Goal: Task Accomplishment & Management: Use online tool/utility

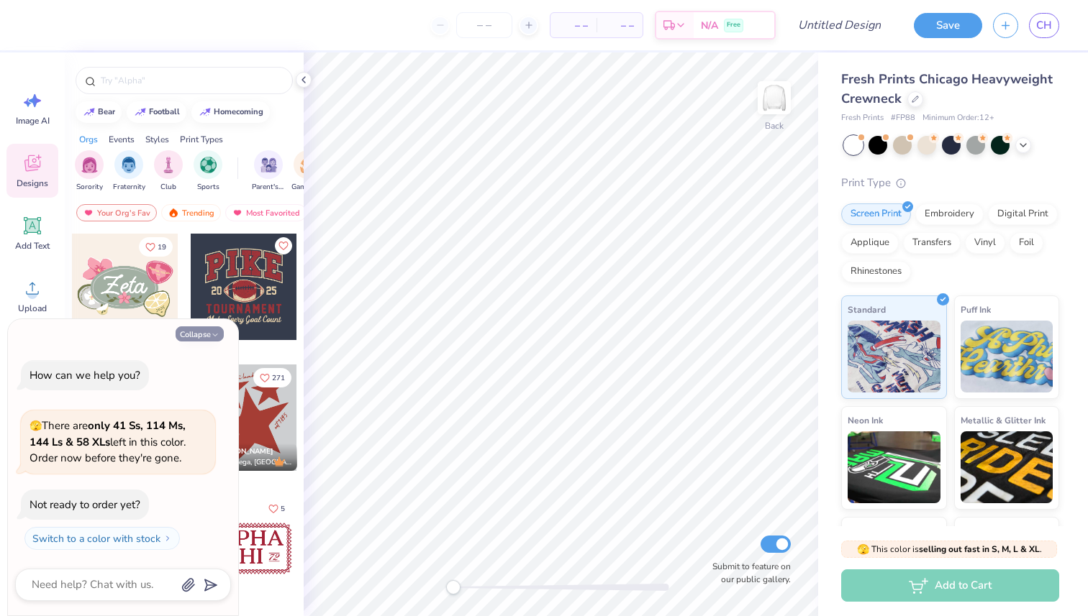
click at [193, 337] on button "Collapse" at bounding box center [199, 334] width 48 height 15
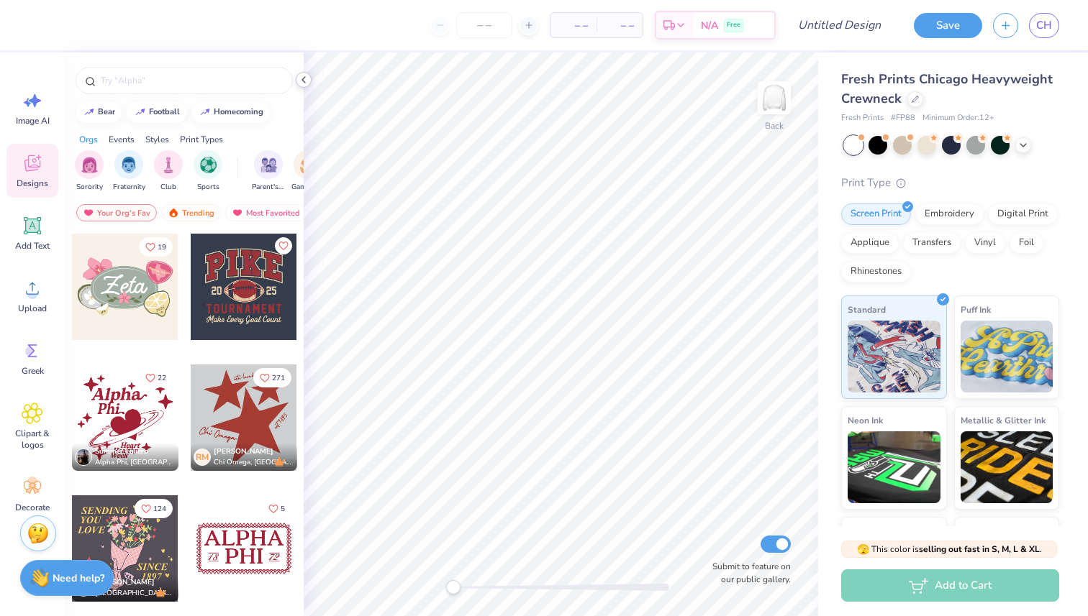
click at [302, 80] on polyline at bounding box center [303, 80] width 3 height 6
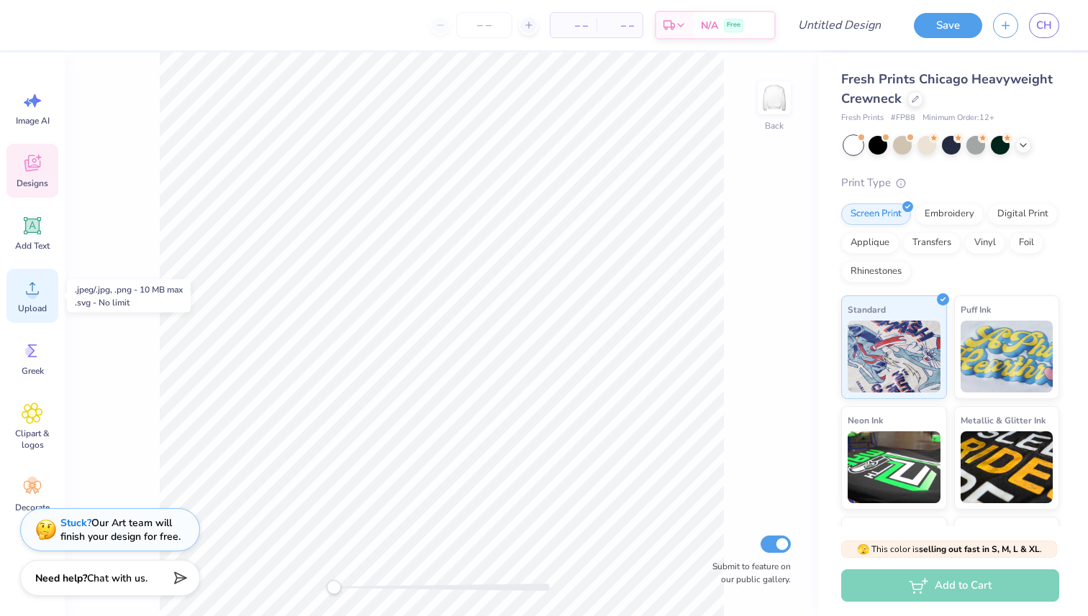
click at [27, 298] on icon at bounding box center [33, 289] width 22 height 22
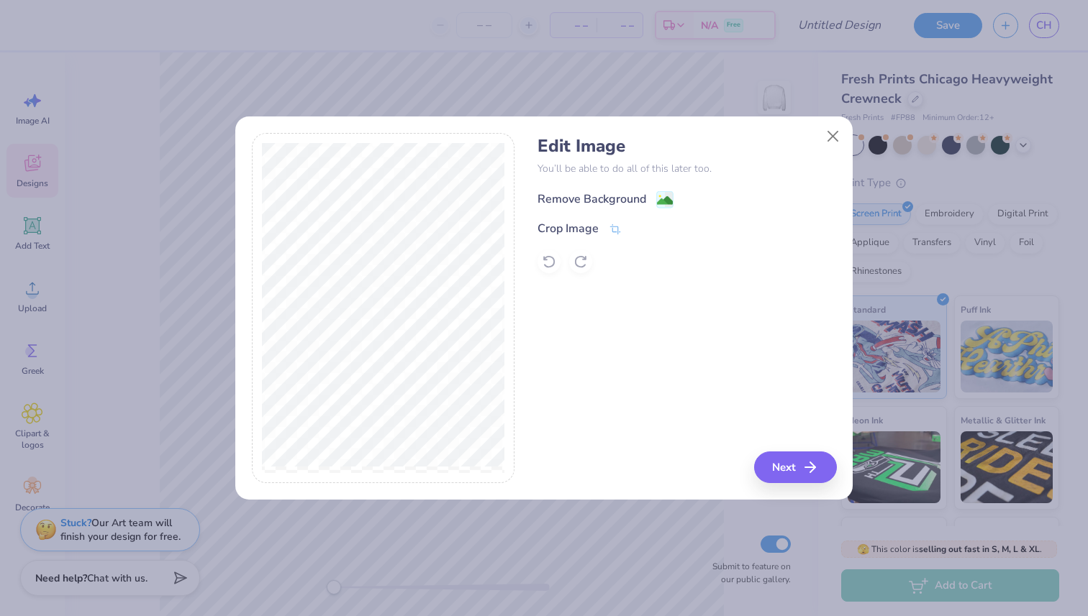
click at [581, 196] on div "Remove Background" at bounding box center [591, 199] width 109 height 17
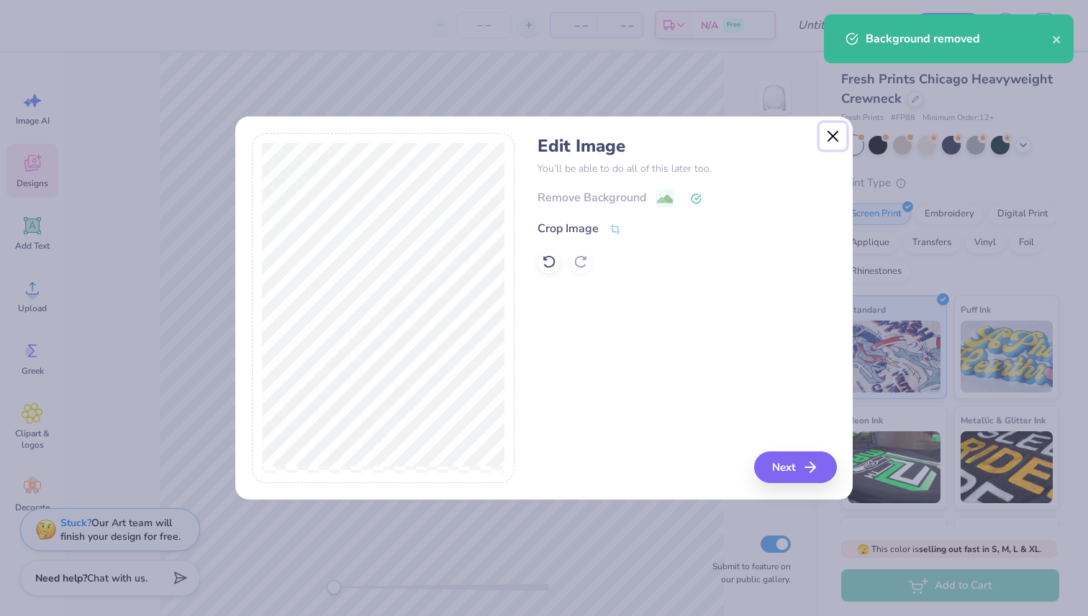
click at [833, 130] on button "Close" at bounding box center [832, 136] width 27 height 27
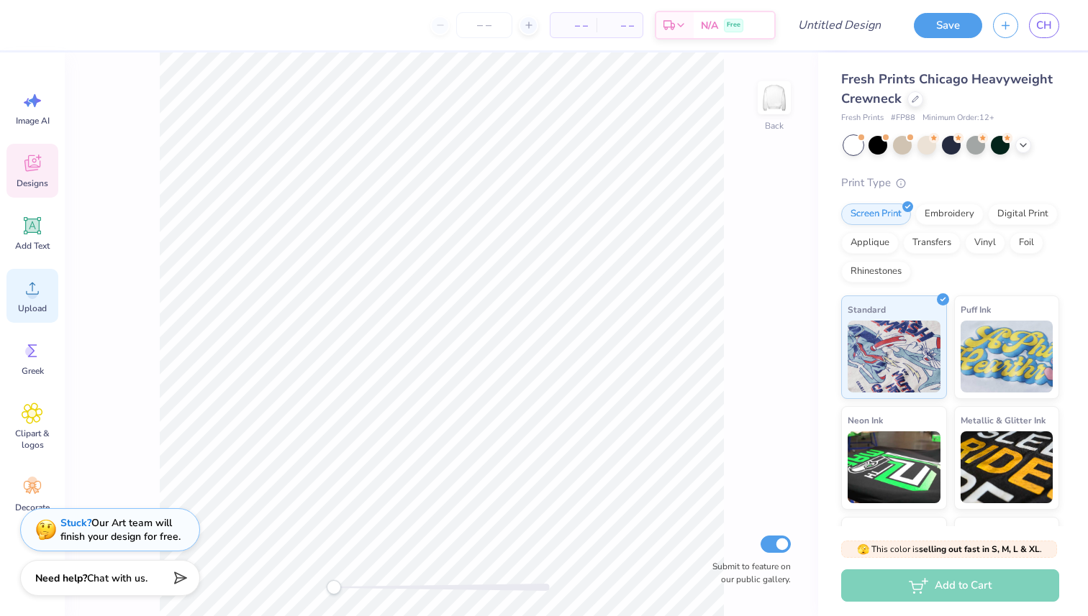
click at [22, 291] on icon at bounding box center [33, 289] width 22 height 22
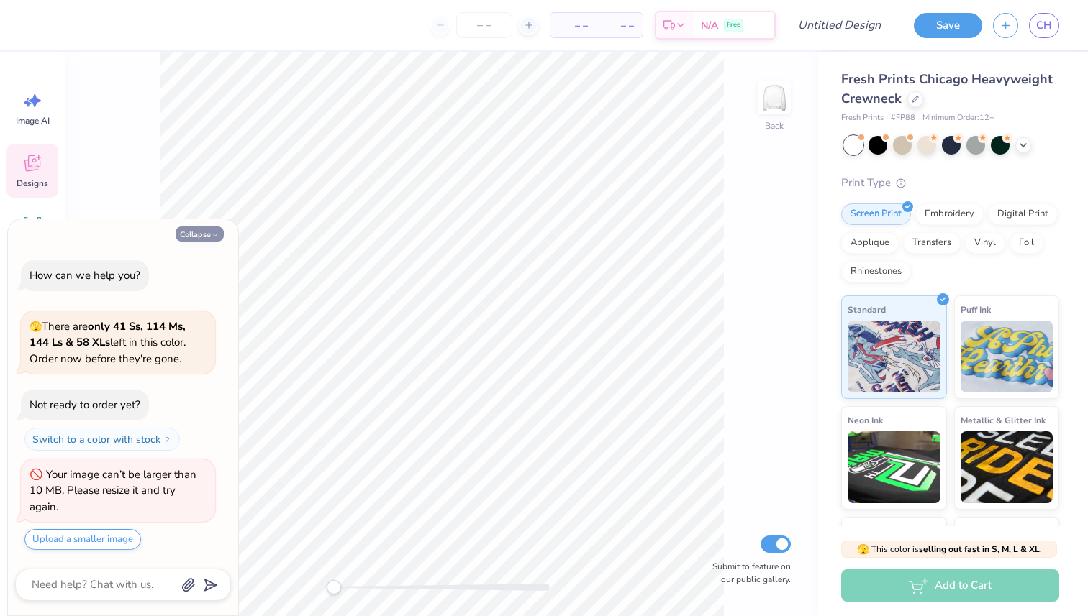
click at [201, 234] on button "Collapse" at bounding box center [199, 234] width 48 height 15
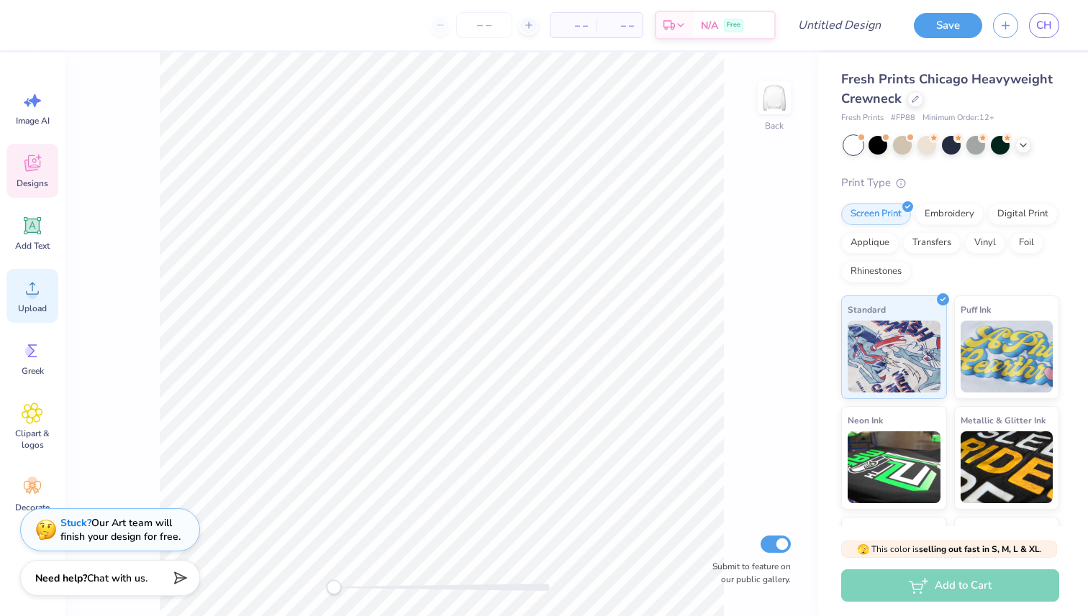
click at [34, 291] on circle at bounding box center [32, 294] width 10 height 10
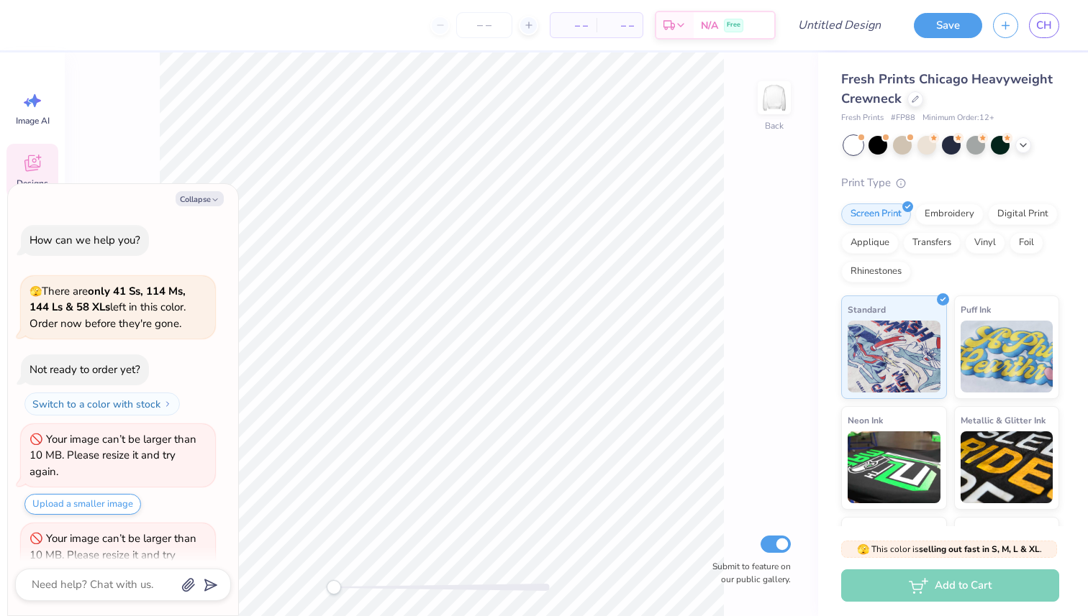
scroll to position [64, 0]
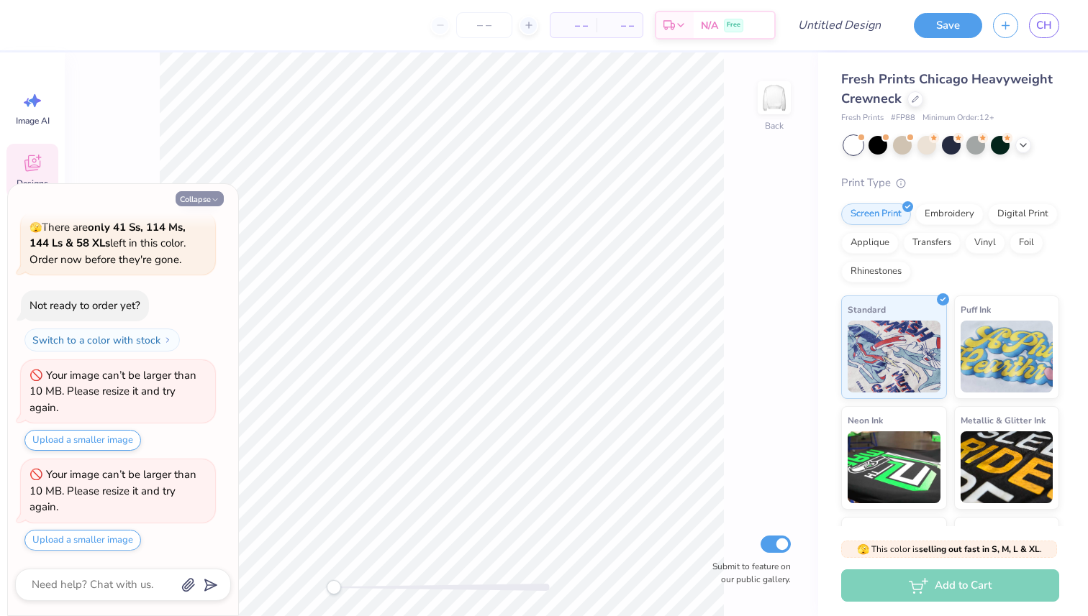
click at [213, 190] on div "Collapse How can we help you? 🫣 There are only 41 Ss, 114 Ms, 144 Ls & 58 XLs l…" at bounding box center [123, 400] width 230 height 432
click at [213, 192] on button "Collapse" at bounding box center [199, 198] width 48 height 15
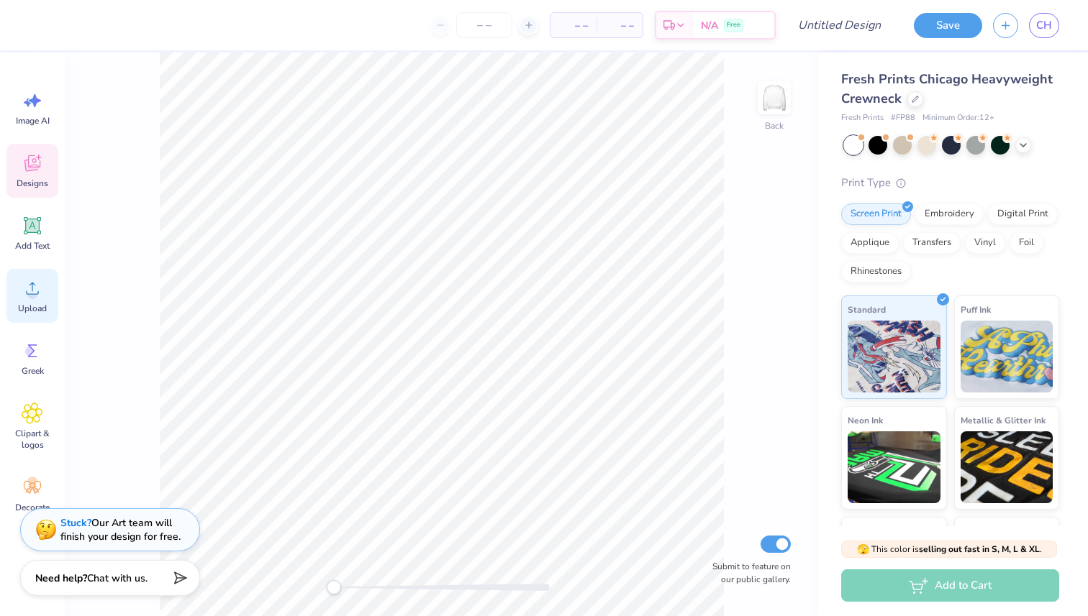
click at [26, 298] on icon at bounding box center [33, 289] width 22 height 22
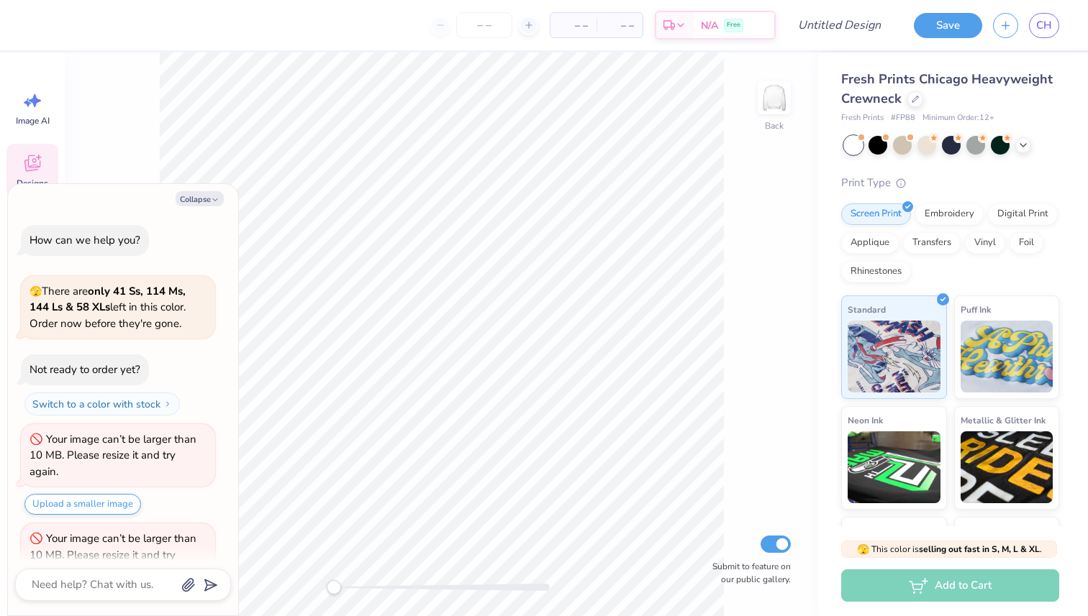
scroll to position [164, 0]
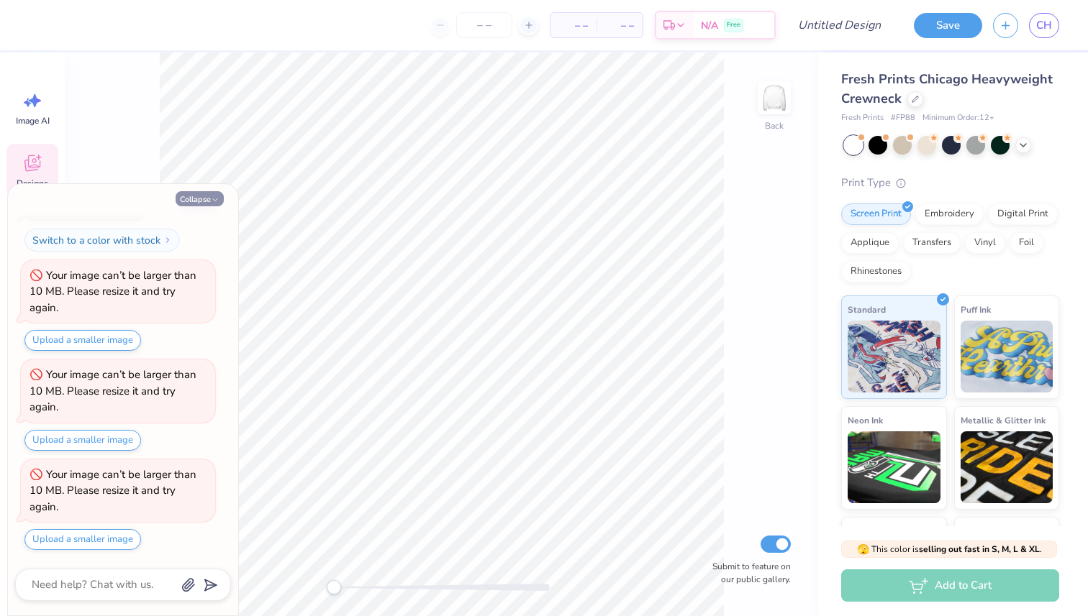
click at [188, 200] on button "Collapse" at bounding box center [199, 198] width 48 height 15
type textarea "x"
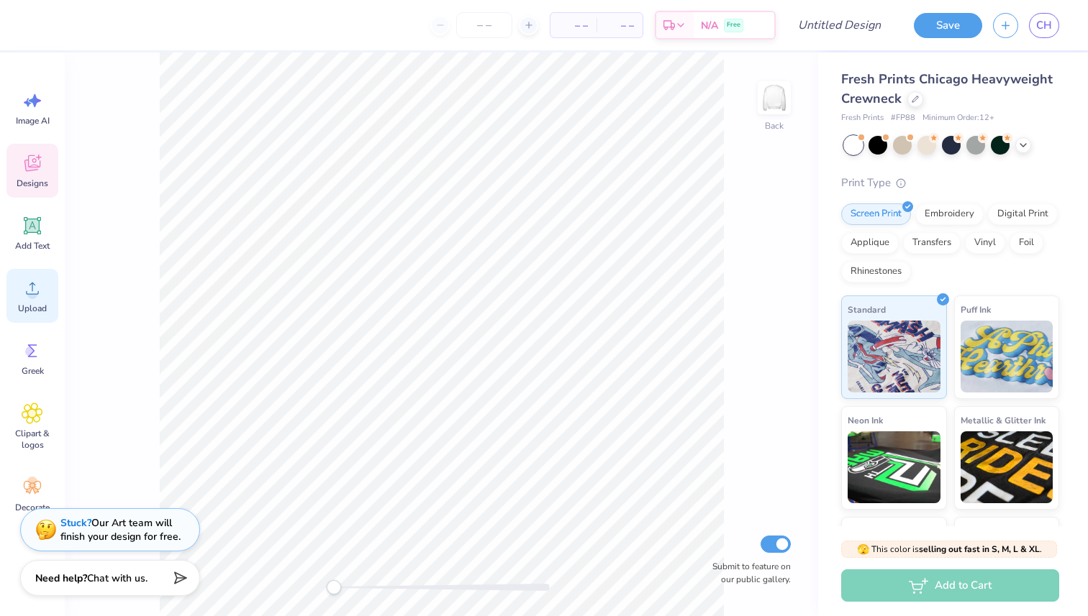
click at [27, 306] on span "Upload" at bounding box center [32, 309] width 29 height 12
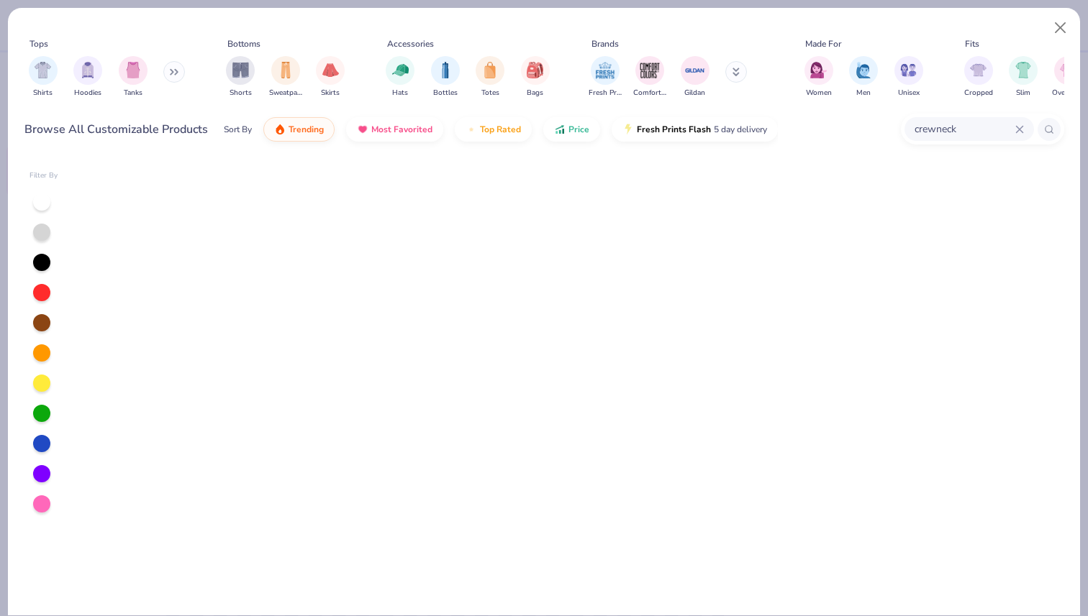
scroll to position [1369, 0]
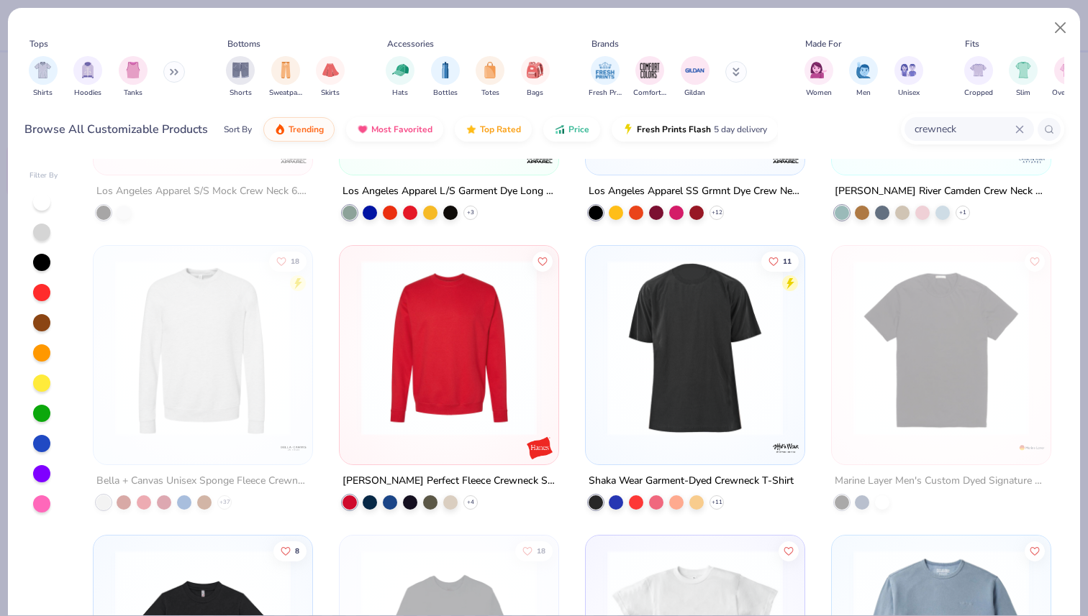
click at [488, 353] on img at bounding box center [449, 347] width 190 height 175
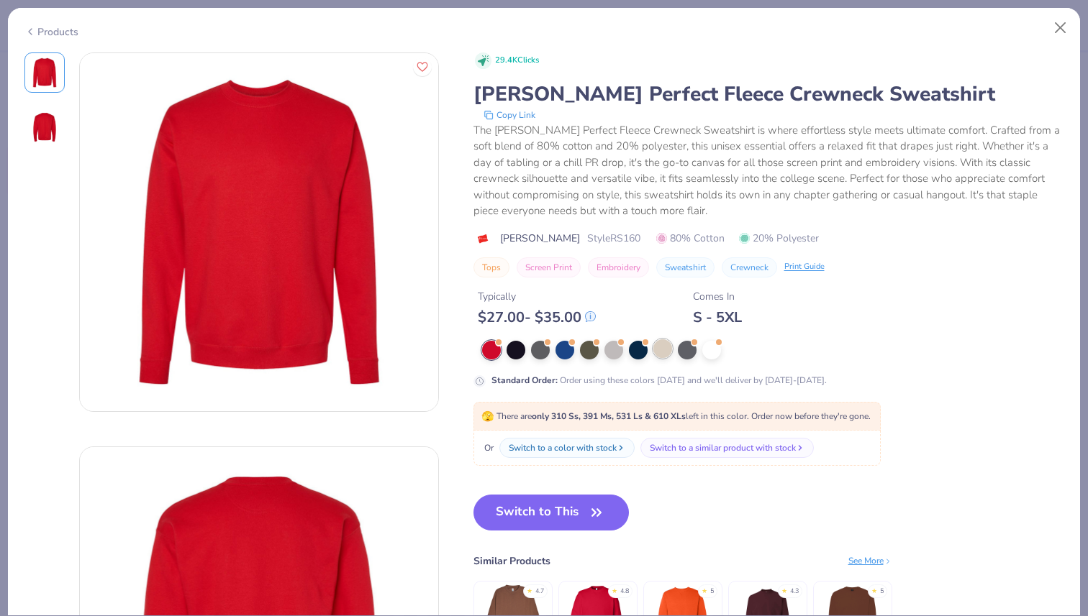
click at [655, 357] on div at bounding box center [662, 348] width 19 height 19
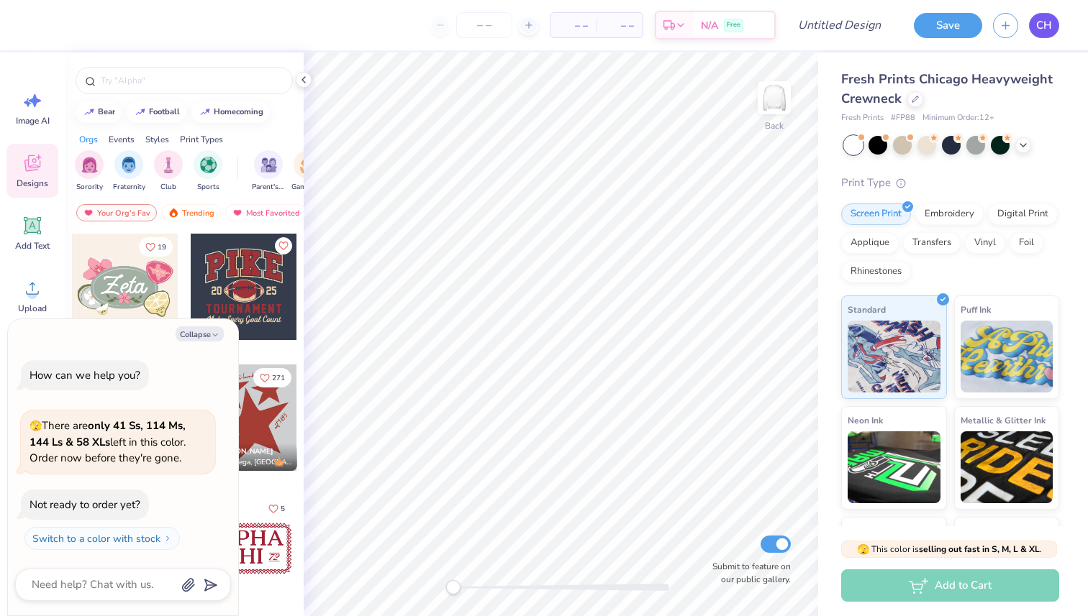
click at [1052, 26] on link "CH" at bounding box center [1044, 25] width 30 height 25
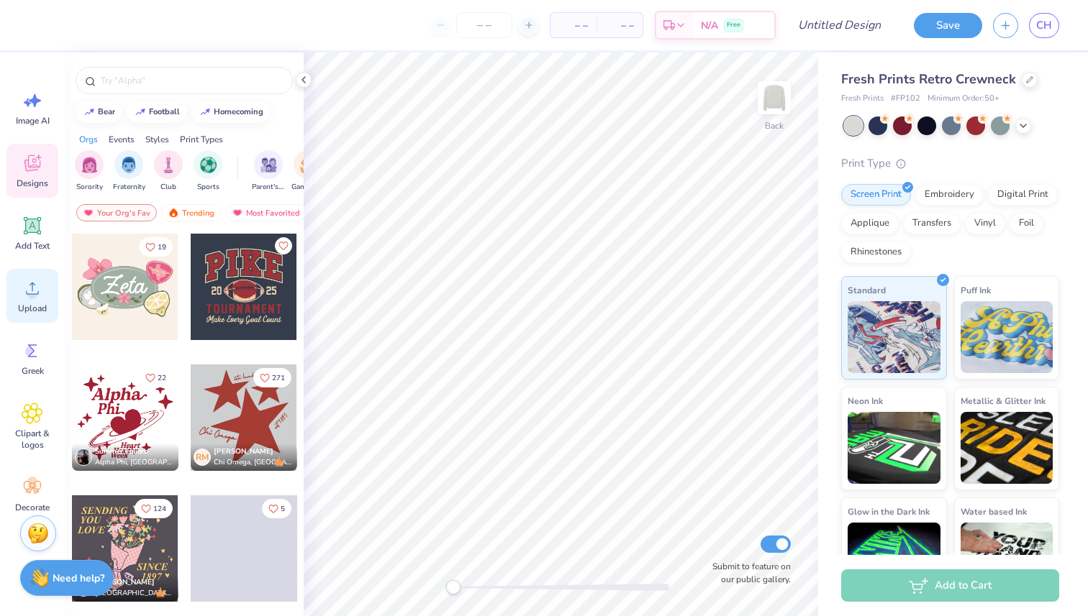
click at [39, 281] on icon at bounding box center [33, 289] width 22 height 22
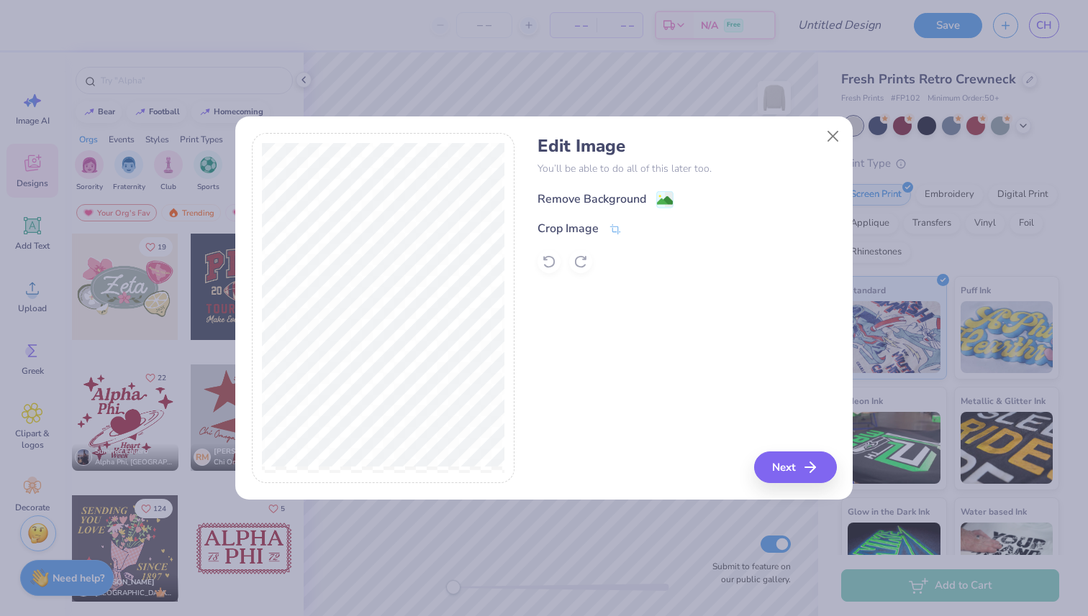
click at [608, 191] on div "Remove Background" at bounding box center [591, 199] width 109 height 17
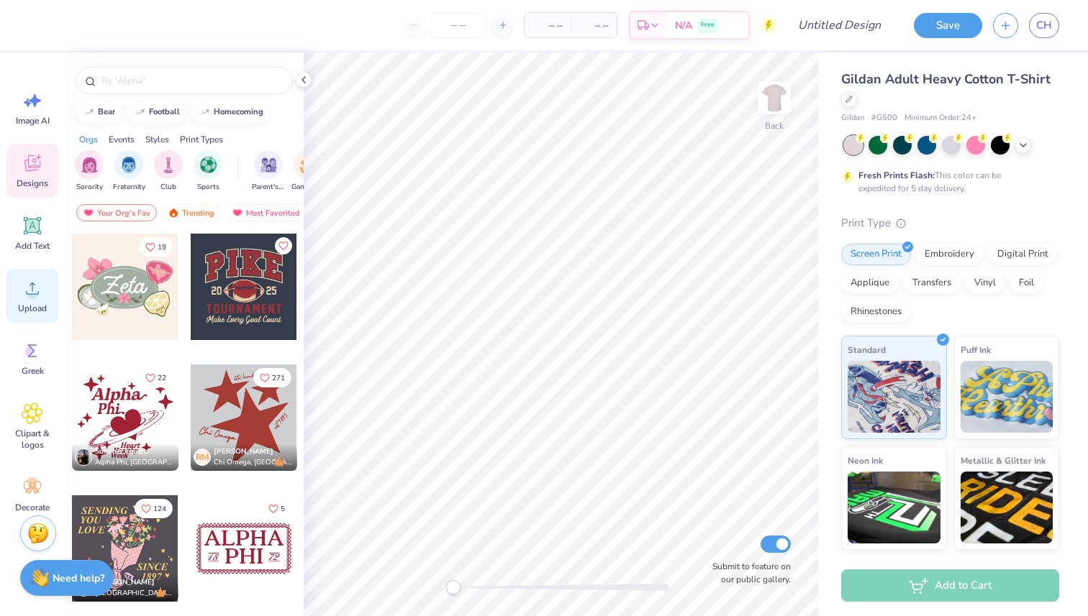
click at [32, 278] on icon at bounding box center [33, 289] width 22 height 22
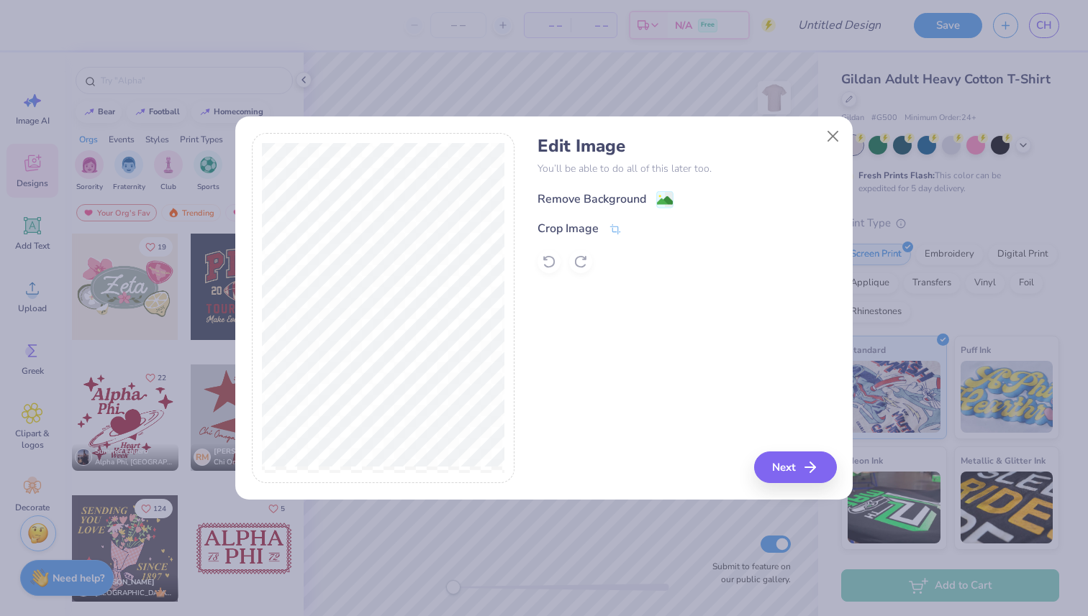
click at [585, 202] on div "Remove Background" at bounding box center [591, 199] width 109 height 17
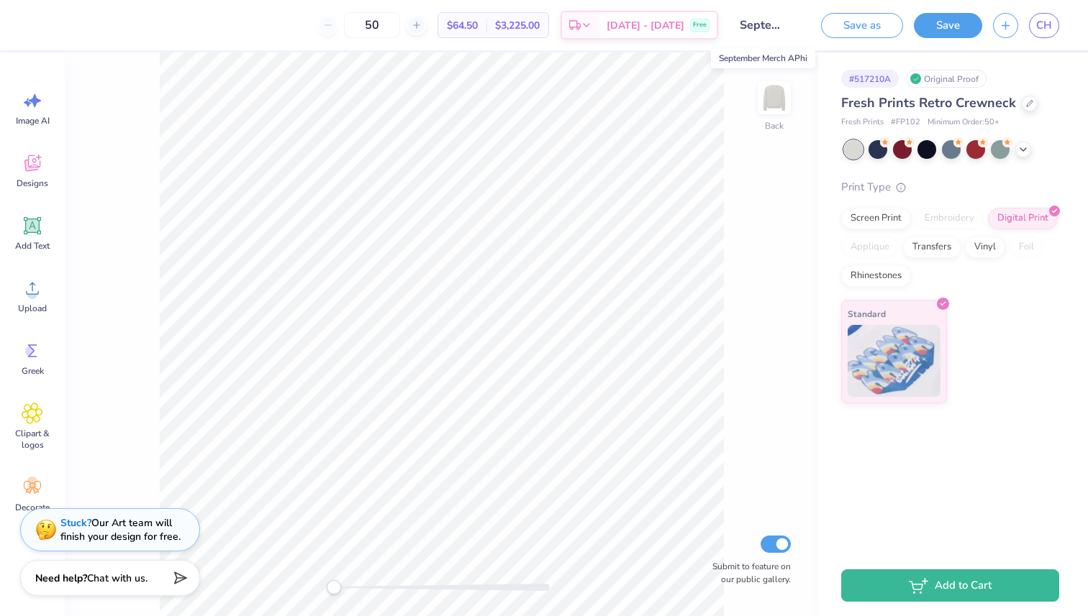
click at [767, 24] on input "September Merch APhi" at bounding box center [764, 25] width 70 height 29
click at [772, 31] on input "September Merch APhi" at bounding box center [764, 25] width 70 height 29
click at [771, 23] on input "September Merch APhi" at bounding box center [764, 25] width 70 height 29
click at [777, 22] on input "September Merch APhi" at bounding box center [764, 25] width 70 height 29
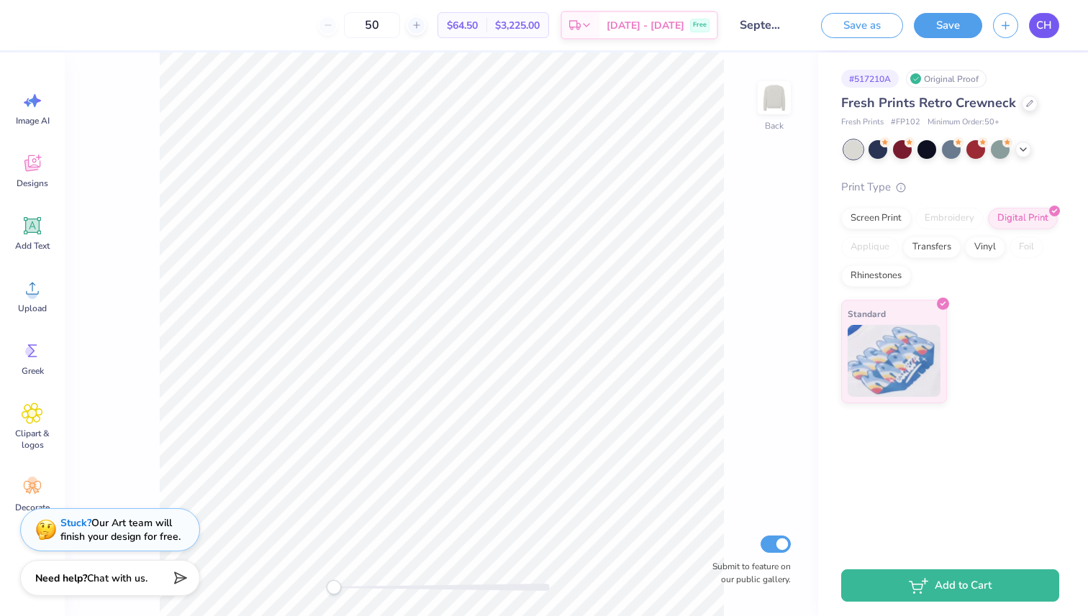
click at [1040, 27] on span "CH" at bounding box center [1044, 25] width 16 height 17
click at [813, 166] on div "Back Submit to feature on our public gallery." at bounding box center [441, 335] width 753 height 564
click at [1032, 103] on div at bounding box center [1029, 102] width 16 height 16
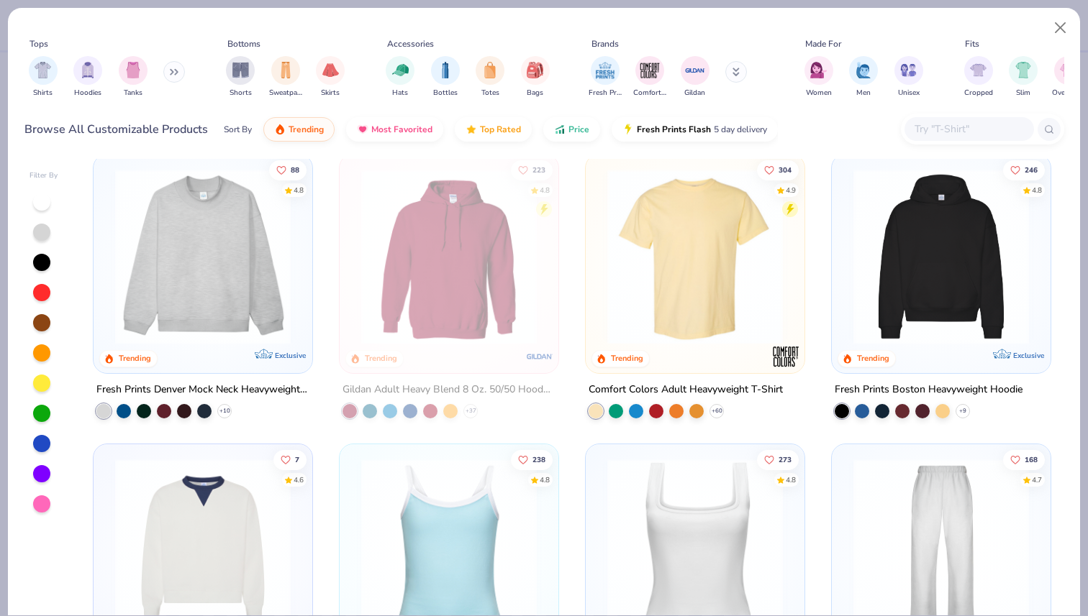
scroll to position [17, 0]
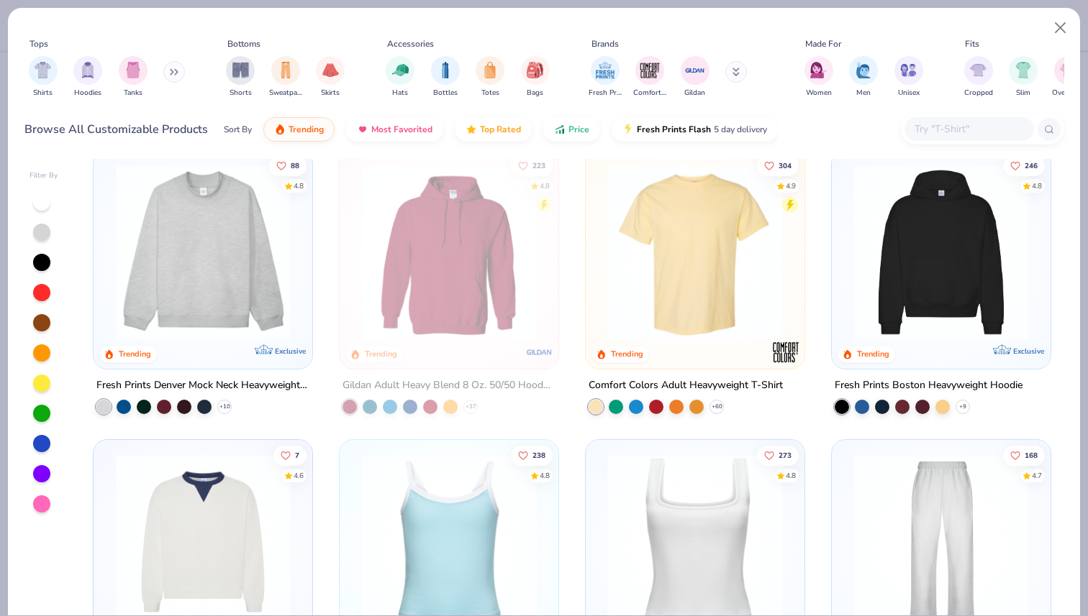
click at [281, 216] on img at bounding box center [203, 252] width 190 height 175
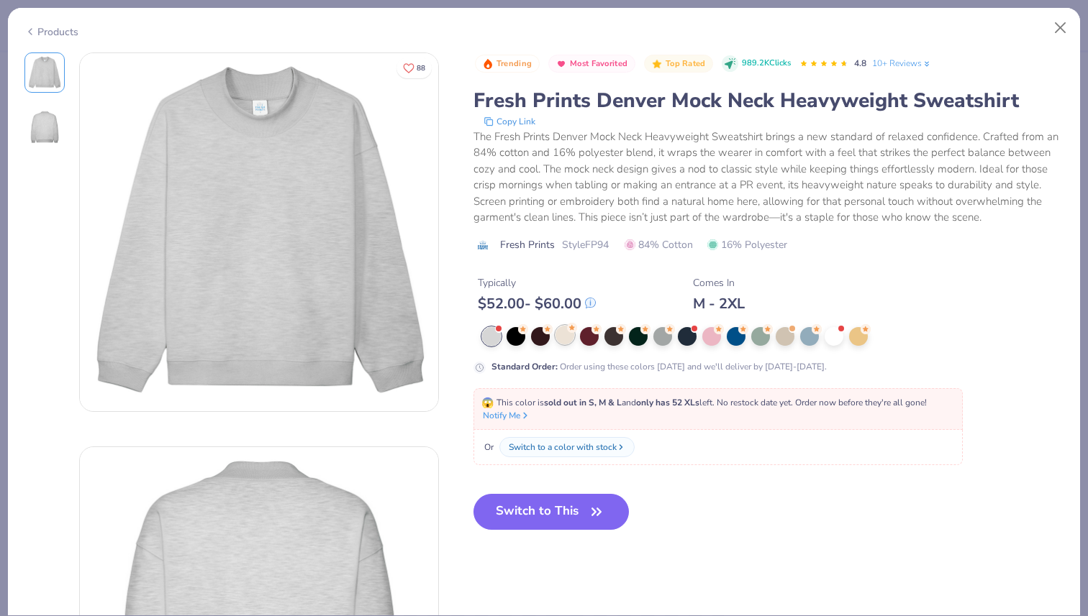
click at [567, 337] on div at bounding box center [564, 335] width 19 height 19
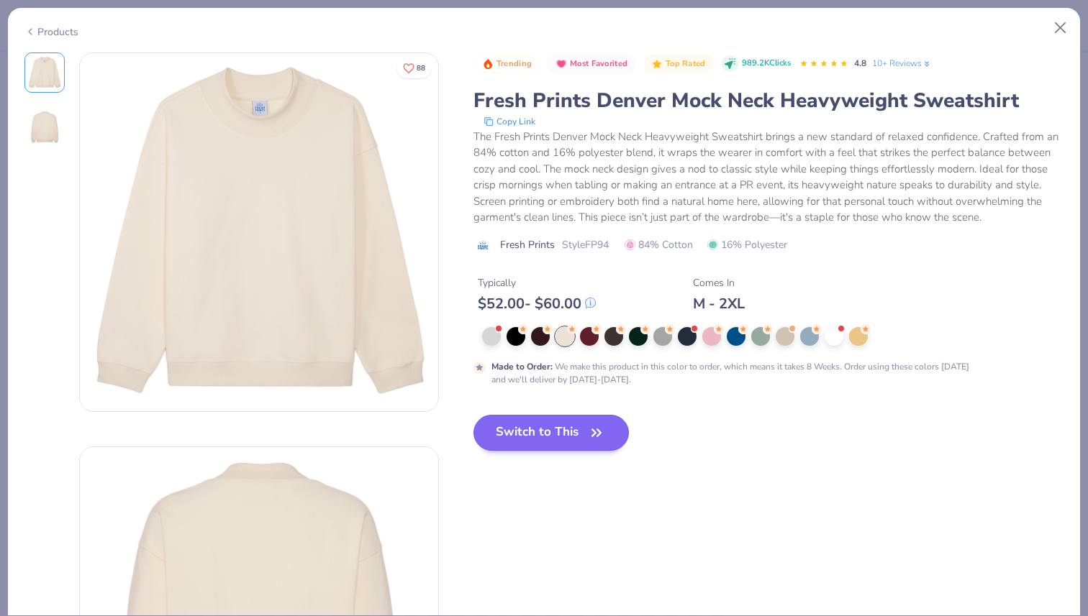
click at [532, 434] on button "Switch to This" at bounding box center [551, 433] width 156 height 36
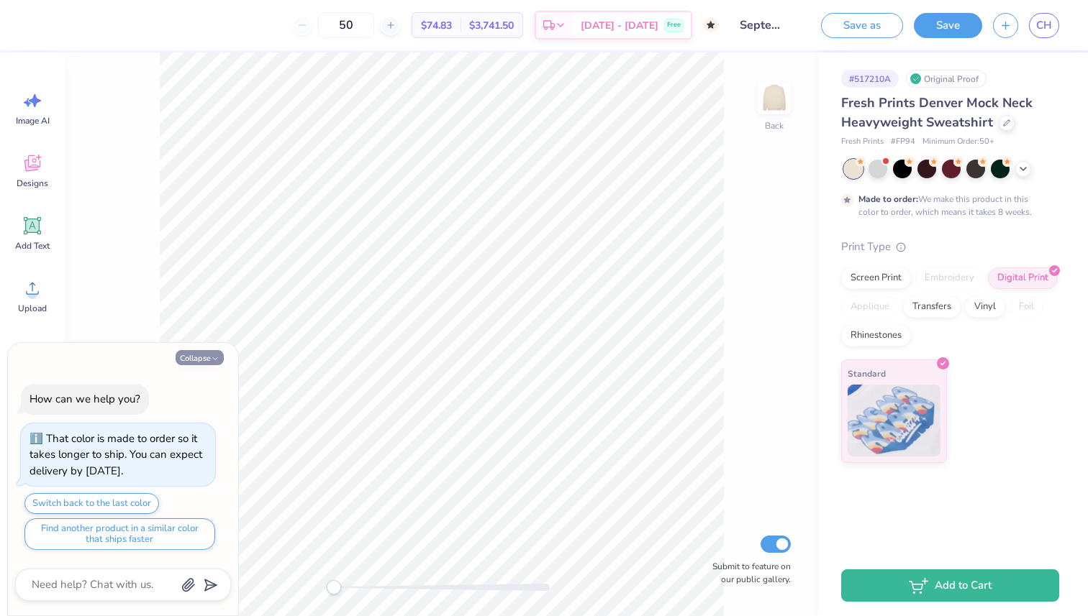
click at [191, 357] on button "Collapse" at bounding box center [199, 357] width 48 height 15
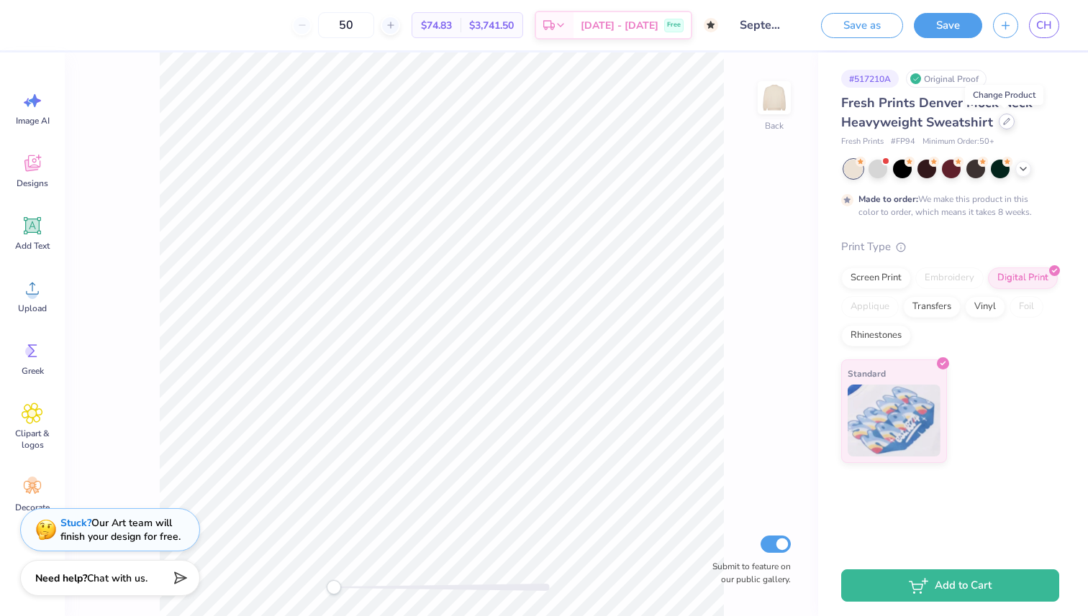
click at [1003, 122] on icon at bounding box center [1006, 122] width 6 height 6
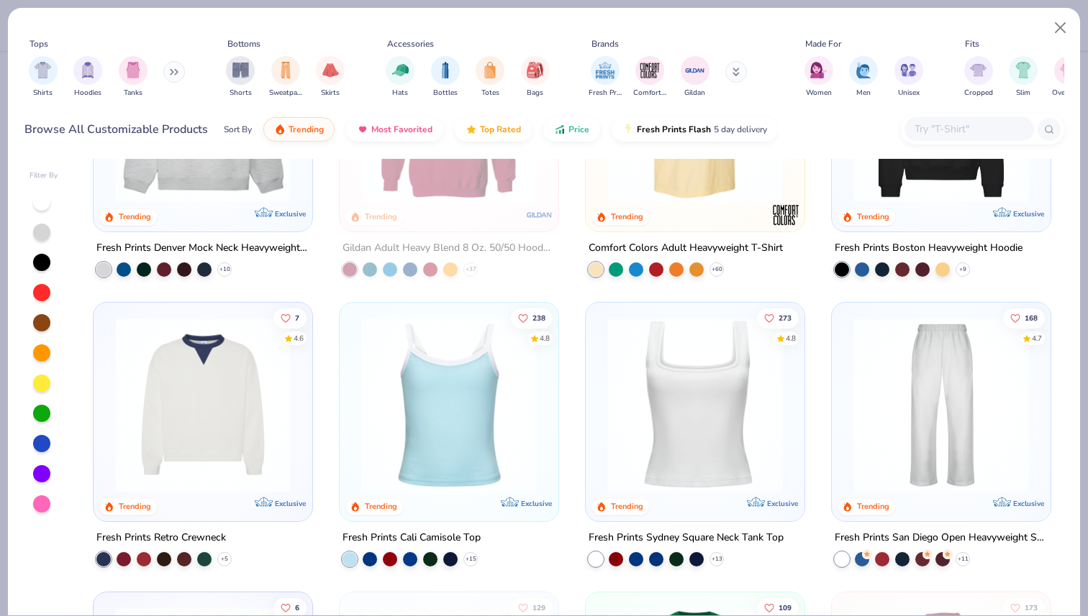
scroll to position [179, 0]
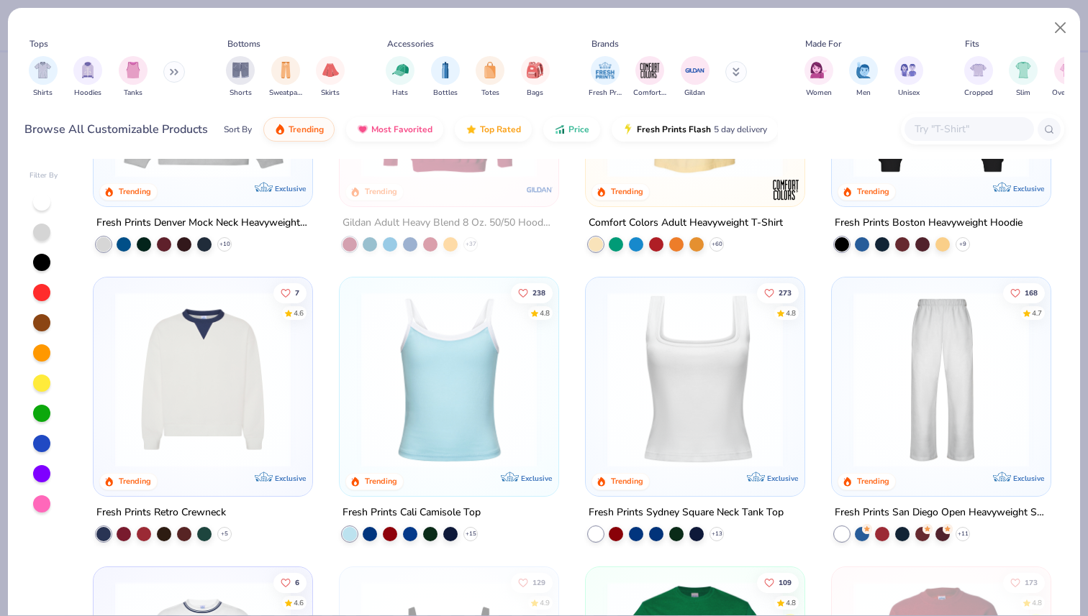
click at [253, 347] on img at bounding box center [203, 379] width 190 height 175
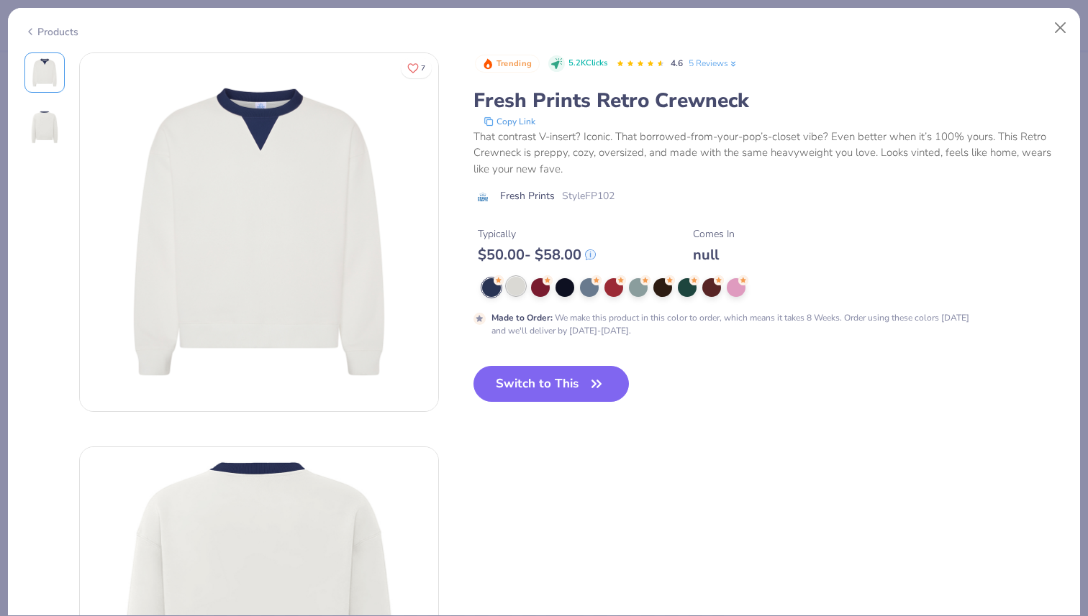
click at [516, 288] on div at bounding box center [515, 286] width 19 height 19
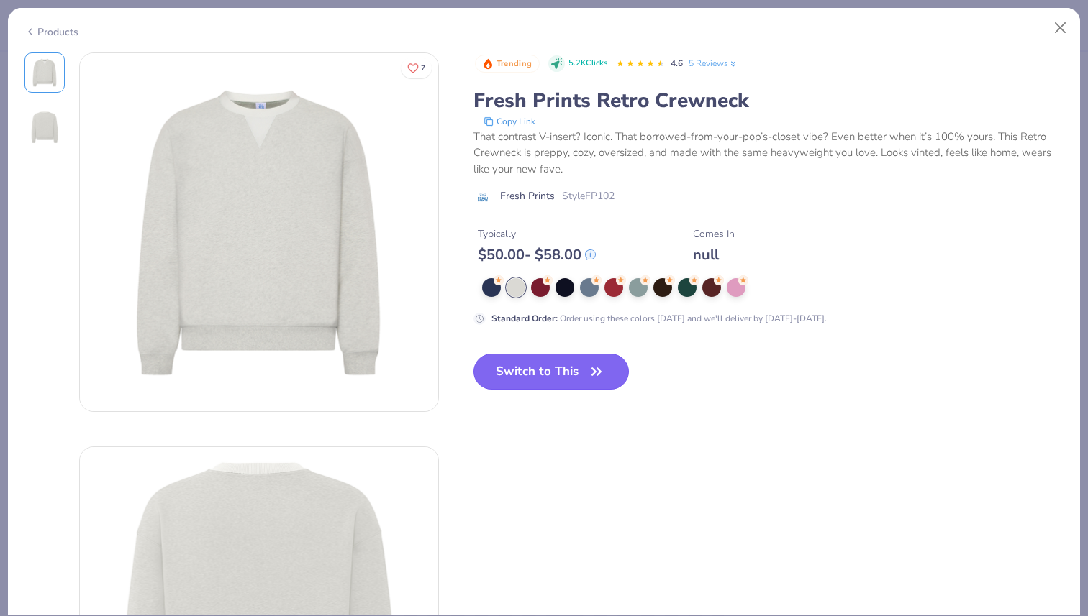
click at [533, 368] on button "Switch to This" at bounding box center [551, 372] width 156 height 36
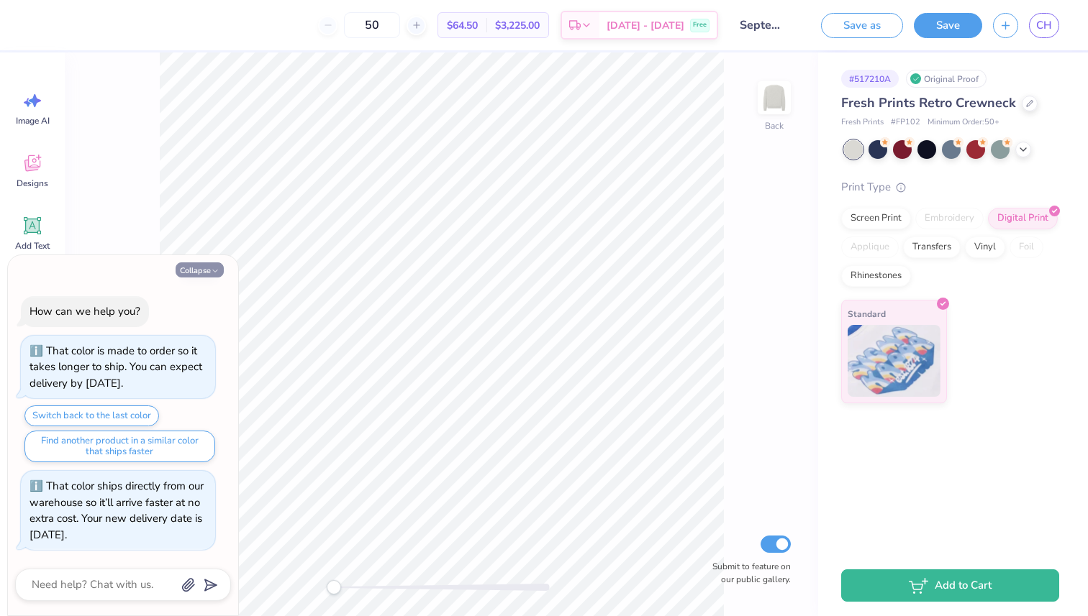
click at [214, 270] on icon "button" at bounding box center [215, 271] width 9 height 9
type textarea "x"
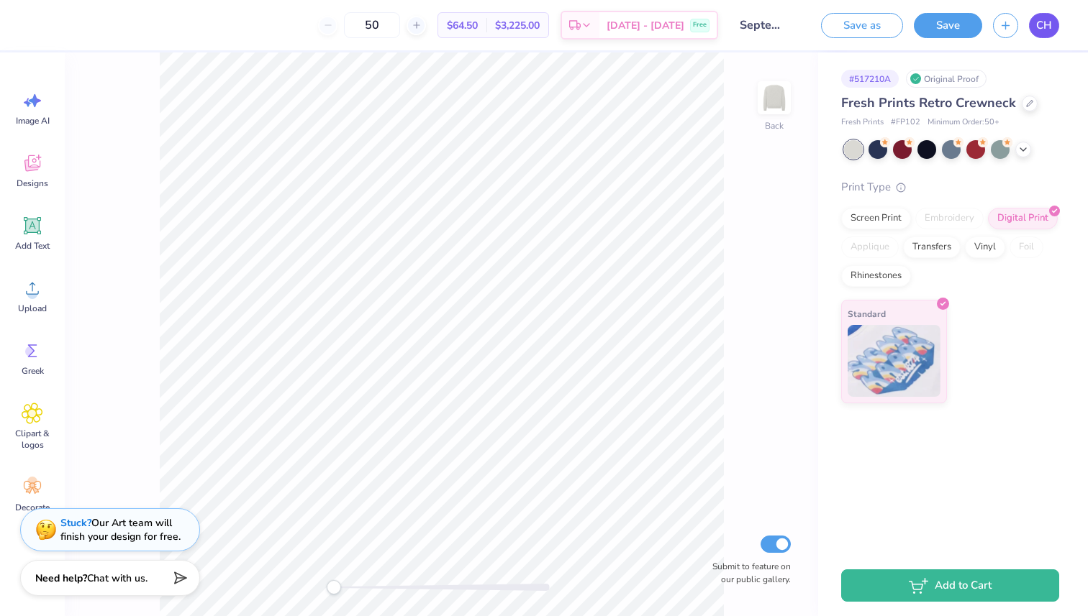
click at [1047, 29] on span "CH" at bounding box center [1044, 25] width 16 height 17
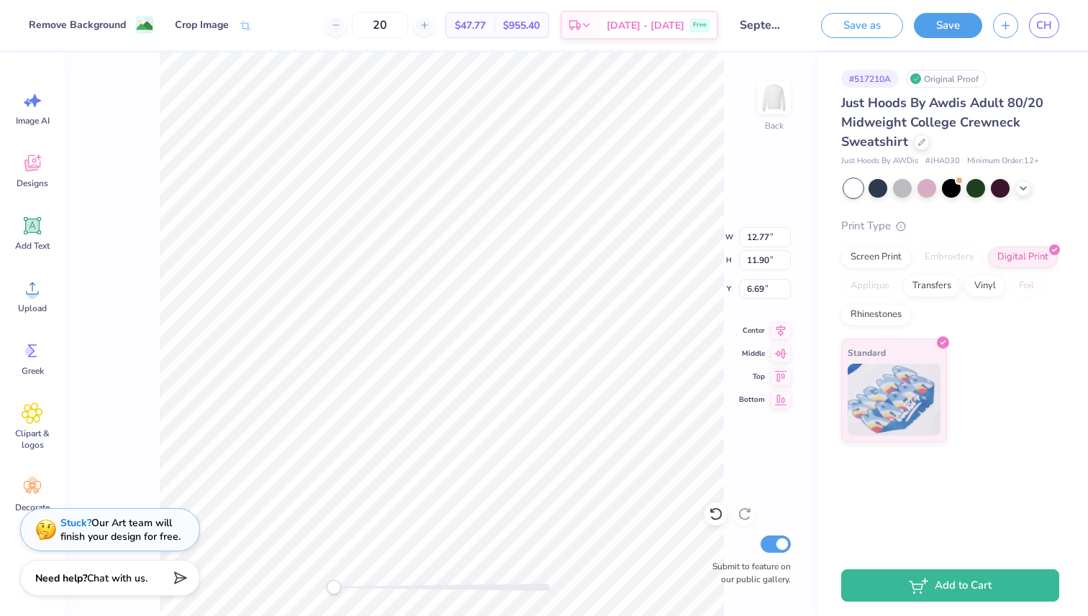
click at [134, 251] on div "Back W 12.77 12.77 " H 11.90 11.90 " Y 6.69 6.69 " Center Middle Top Bottom Sub…" at bounding box center [441, 335] width 753 height 564
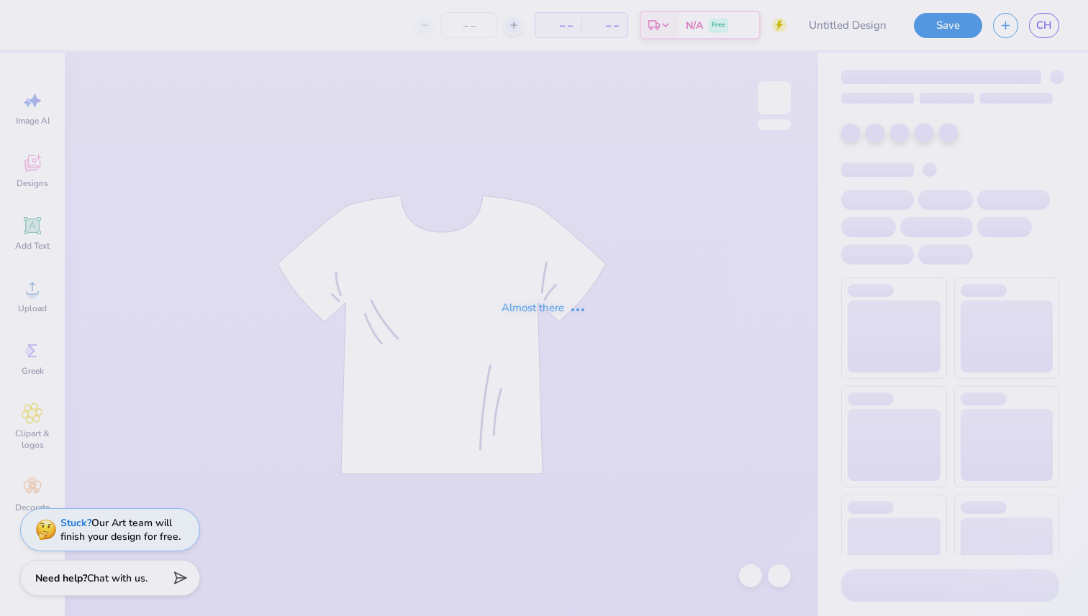
type input "September Merch APhi Shirt"
type input "20"
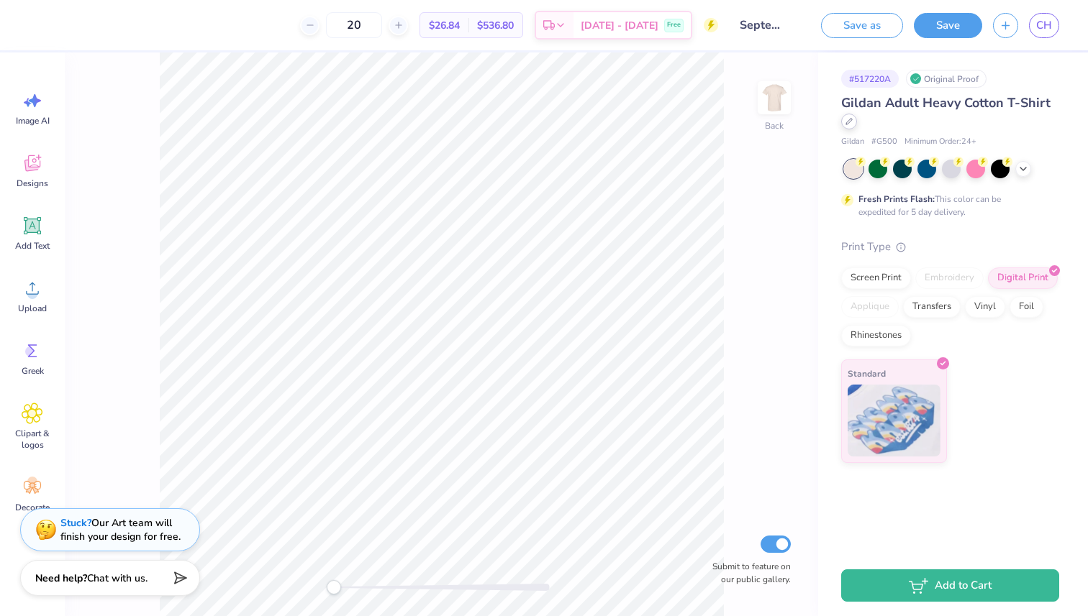
click at [850, 124] on icon at bounding box center [848, 121] width 7 height 7
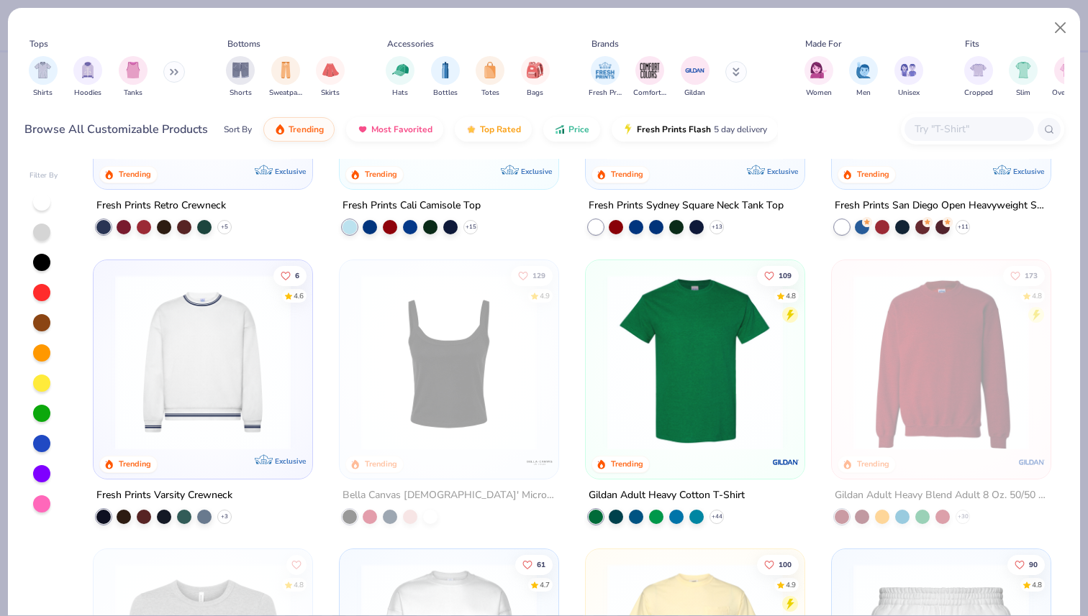
scroll to position [501, 0]
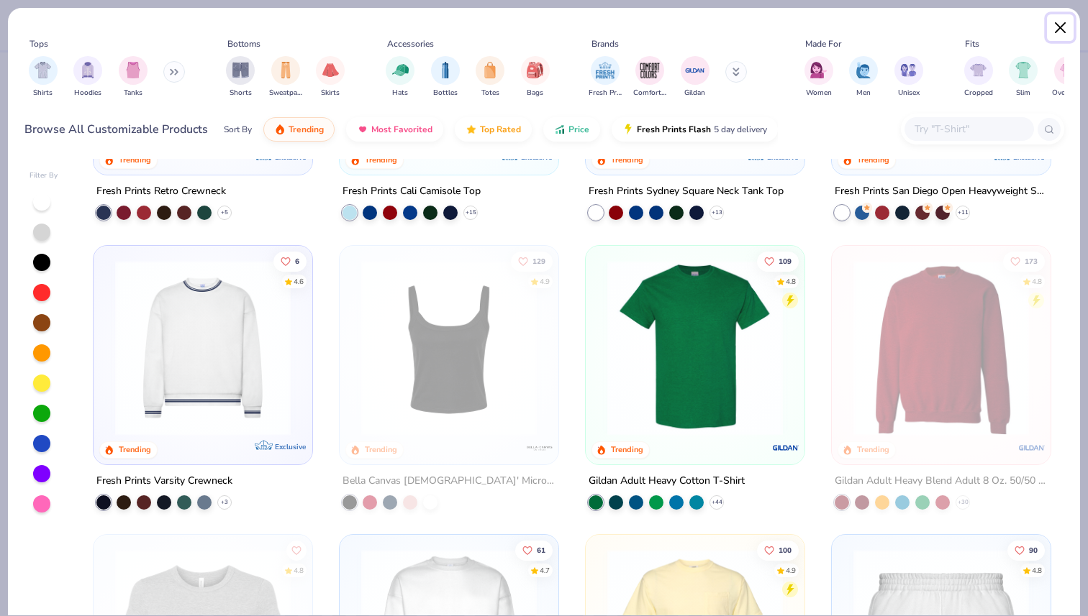
click at [1065, 19] on button "Close" at bounding box center [1060, 27] width 27 height 27
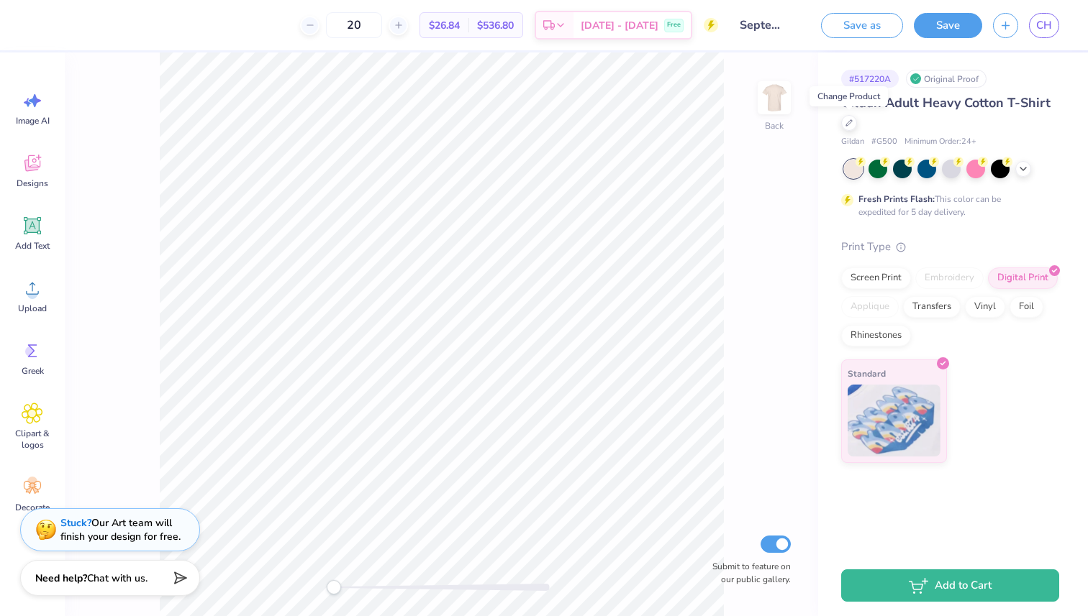
click at [860, 126] on div "Gildan Adult Heavy Cotton T-Shirt" at bounding box center [950, 113] width 218 height 39
click at [855, 126] on div "Gildan Adult Heavy Cotton T-Shirt" at bounding box center [950, 113] width 218 height 39
click at [849, 129] on div at bounding box center [849, 122] width 16 height 16
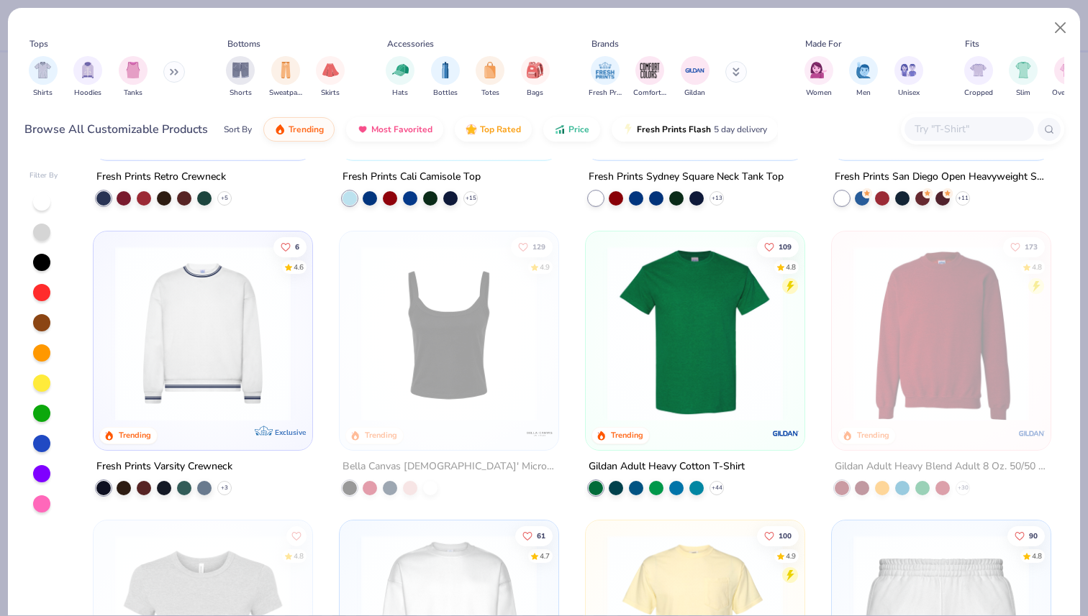
scroll to position [542, 0]
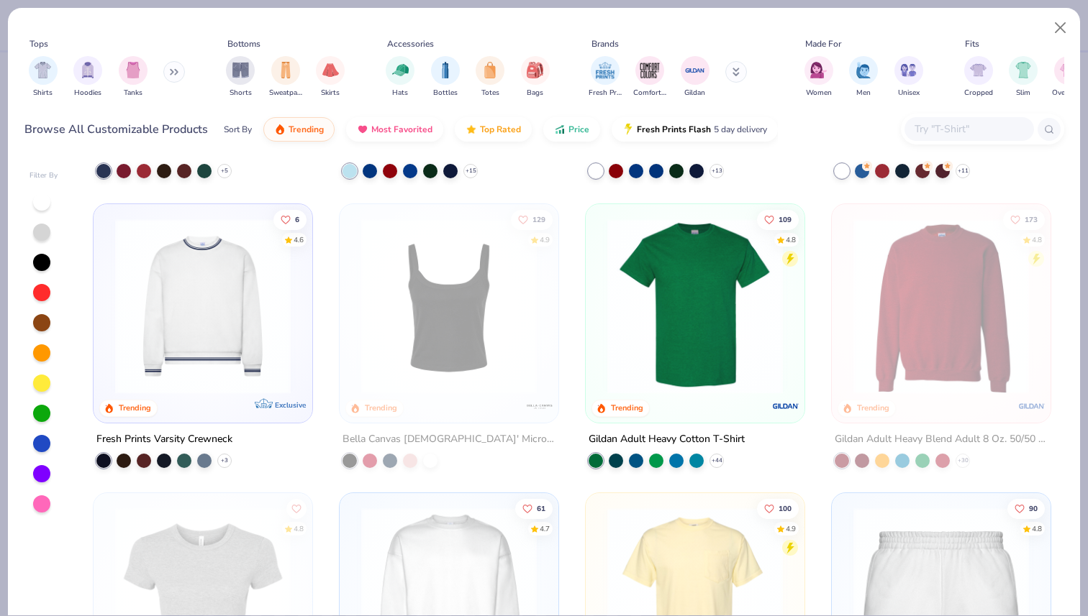
click at [700, 381] on img at bounding box center [695, 305] width 190 height 175
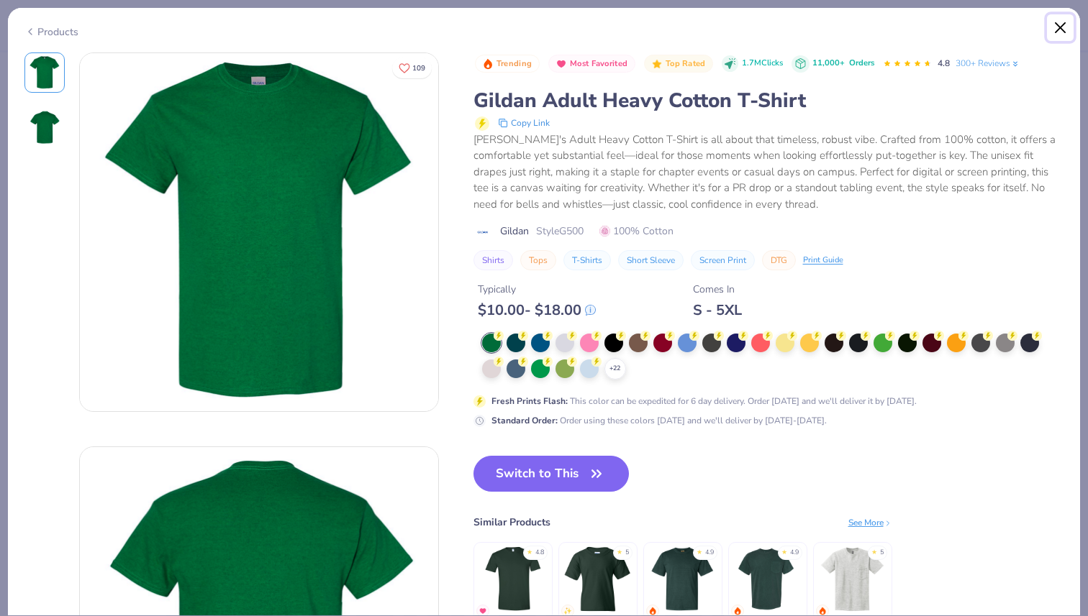
click at [1057, 22] on button "Close" at bounding box center [1060, 27] width 27 height 27
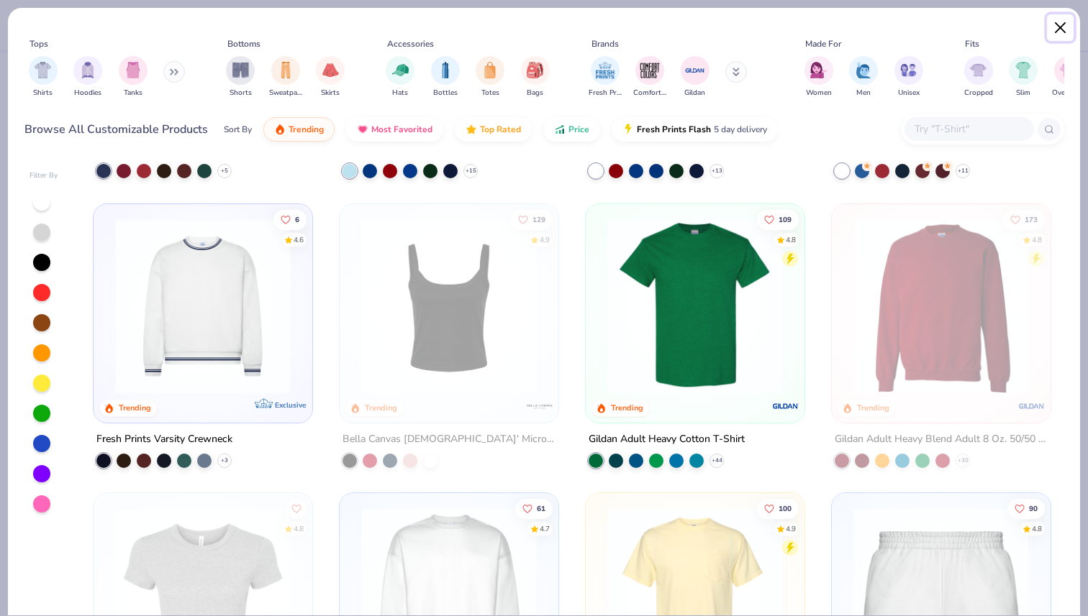
click at [1061, 40] on button "Close" at bounding box center [1060, 27] width 27 height 27
